Goal: Information Seeking & Learning: Learn about a topic

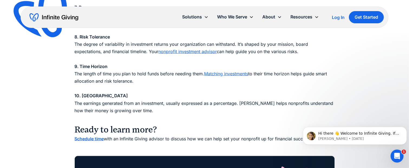
scroll to position [731, 0]
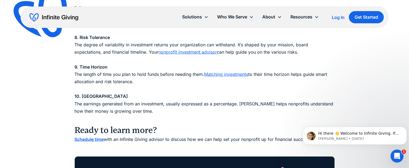
click at [236, 74] on link "Matching investments" at bounding box center [226, 73] width 44 height 5
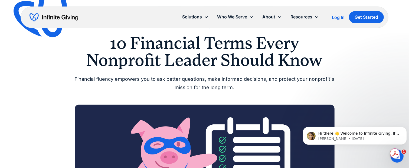
scroll to position [0, 0]
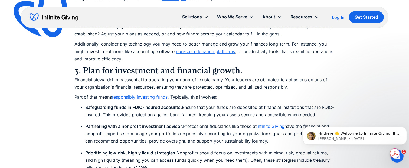
scroll to position [2137, 0]
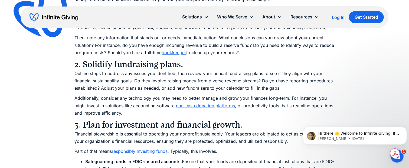
click at [205, 107] on link "non-cash donation platforms" at bounding box center [205, 105] width 59 height 5
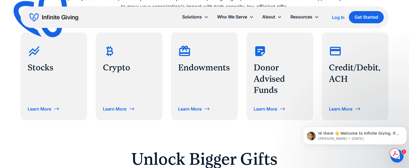
scroll to position [244, 0]
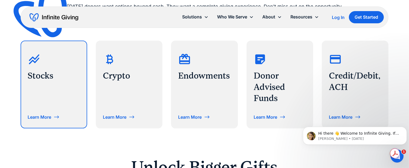
click at [45, 116] on div "Learn More" at bounding box center [40, 117] width 24 height 4
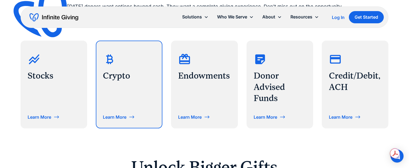
click at [129, 76] on h3 "Crypto" at bounding box center [129, 75] width 52 height 11
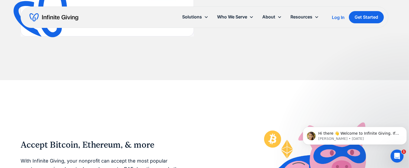
scroll to position [758, 0]
